Goal: Transaction & Acquisition: Book appointment/travel/reservation

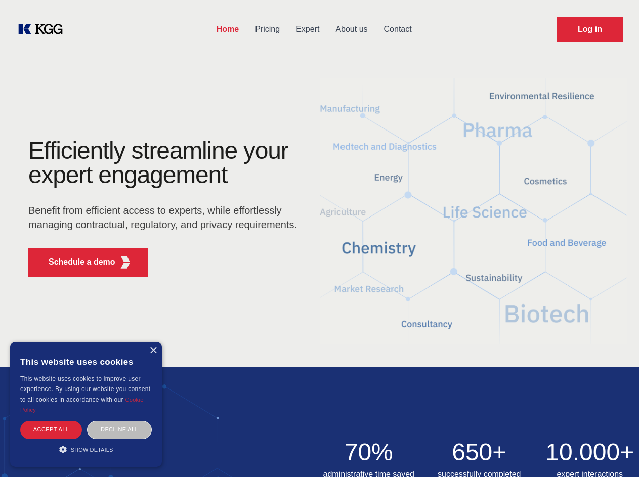
click at [319, 238] on div "Efficiently streamline your expert engagement Benefit from efficient access to …" at bounding box center [165, 212] width 307 height 146
click at [76, 262] on p "Schedule a demo" at bounding box center [82, 262] width 67 height 12
click at [153, 350] on div "×" at bounding box center [153, 351] width 8 height 8
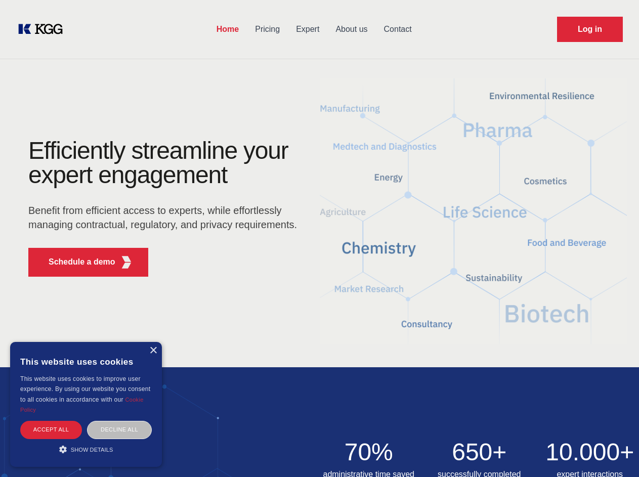
click at [51, 429] on div "Accept all" at bounding box center [51, 430] width 62 height 18
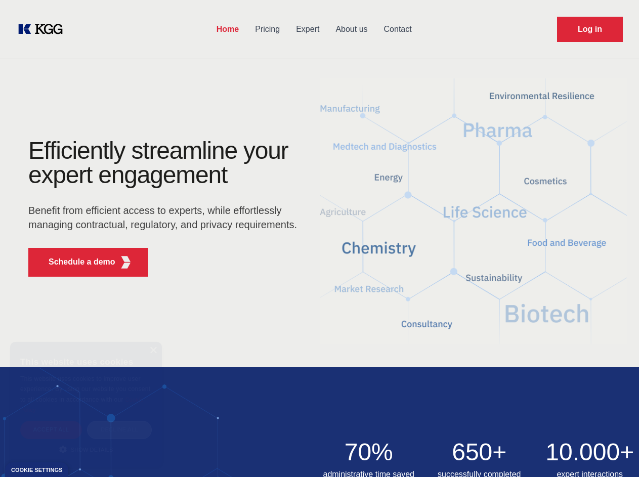
click at [119, 429] on img at bounding box center [319, 440] width 639 height 146
